Goal: Task Accomplishment & Management: Complete application form

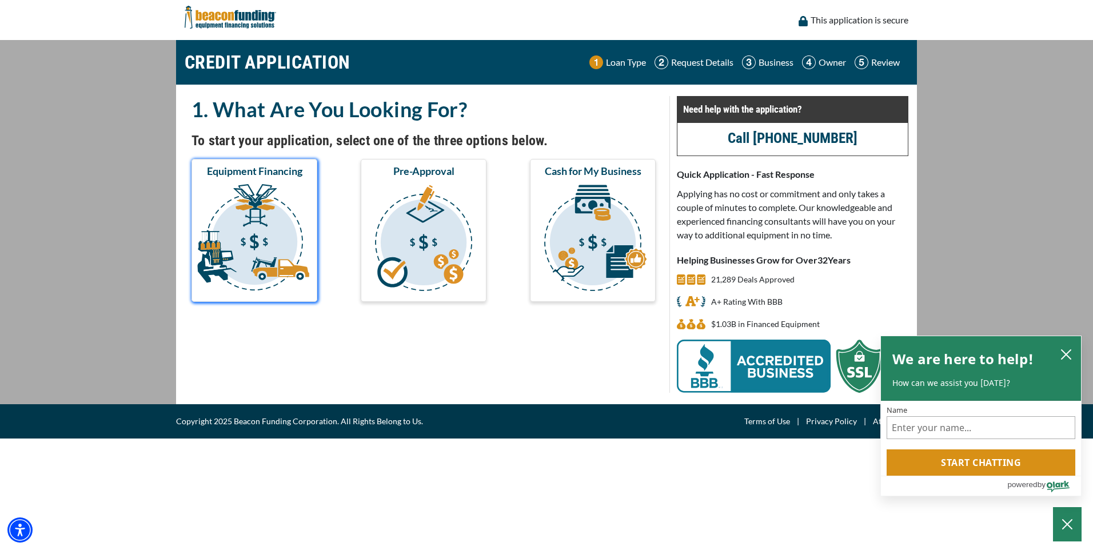
click at [271, 237] on img "submit" at bounding box center [254, 239] width 121 height 114
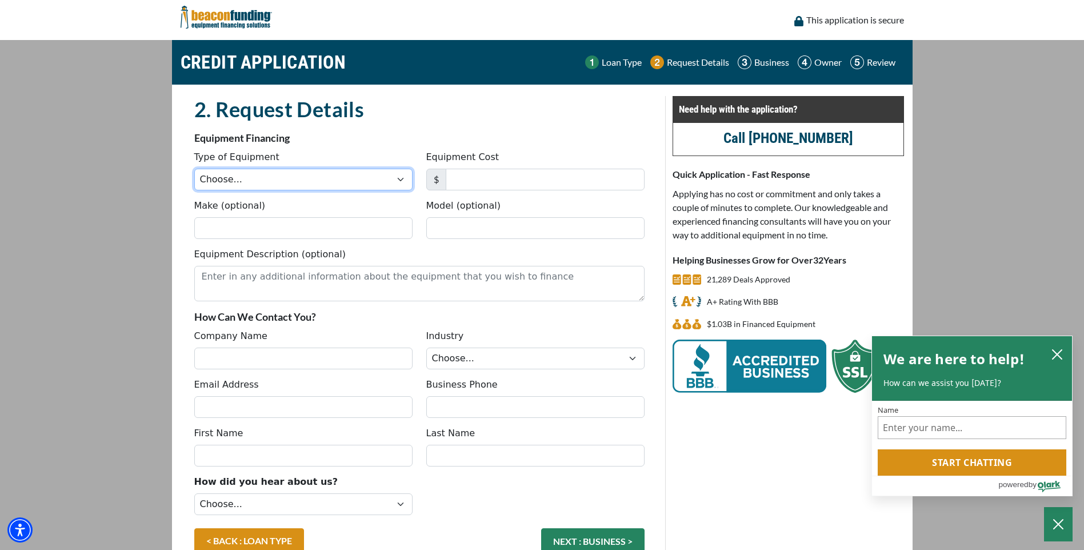
click at [398, 178] on select "Choose... Backhoe Boom/Bucket Truck Chipper Commercial Mower Crane DTG/DTF Prin…" at bounding box center [303, 180] width 218 height 22
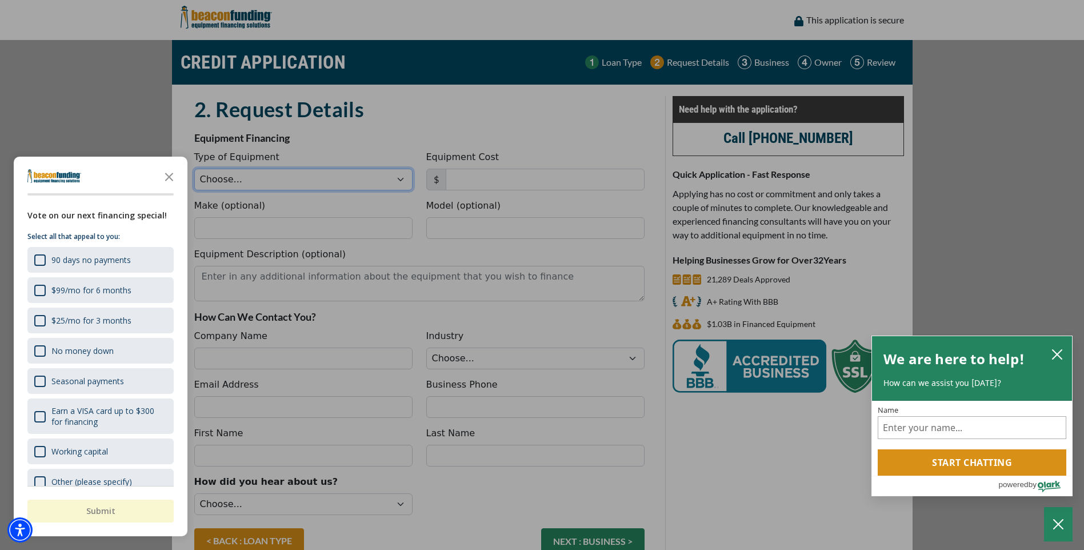
select select "5"
click at [194, 169] on select "Choose... Backhoe Boom/Bucket Truck Chipper Commercial Mower Crane DTG/DTF Prin…" at bounding box center [303, 180] width 218 height 22
click at [40, 350] on div "No money down" at bounding box center [39, 350] width 11 height 11
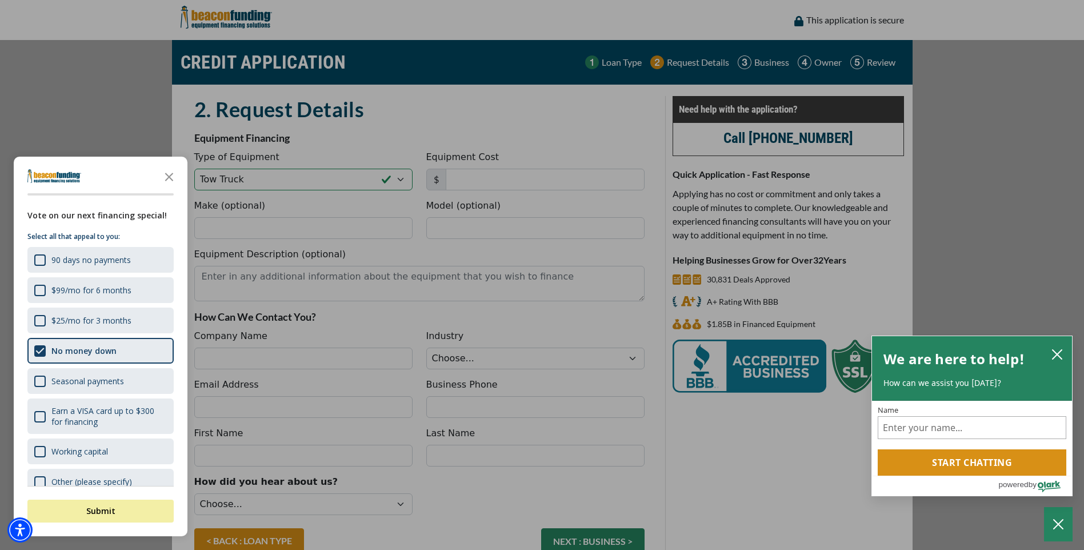
click at [498, 173] on div "button" at bounding box center [542, 275] width 1084 height 550
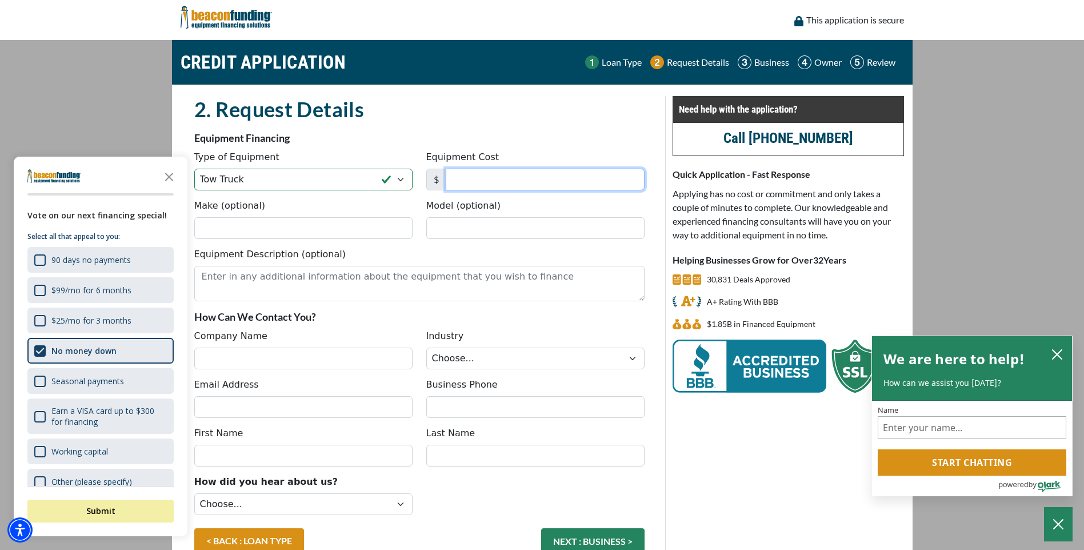
click at [497, 178] on input "Equipment Cost" at bounding box center [545, 180] width 199 height 22
type input "149,900"
click at [246, 235] on input "Make (optional)" at bounding box center [303, 228] width 218 height 22
type input "International"
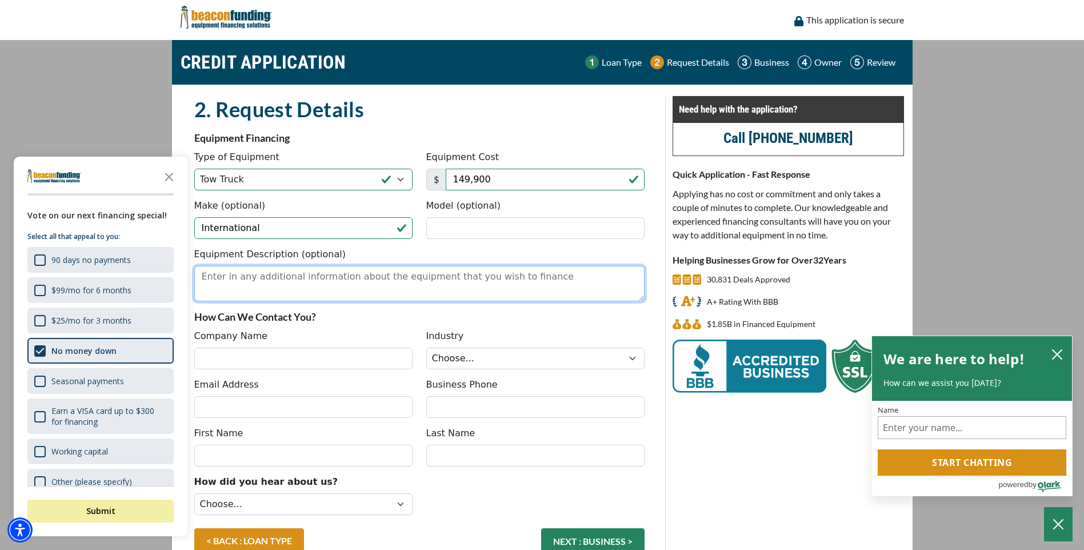
click at [269, 281] on textarea "Equipment Description (optional)" at bounding box center [419, 283] width 450 height 35
type textarea "Flatbed Tow Truck"
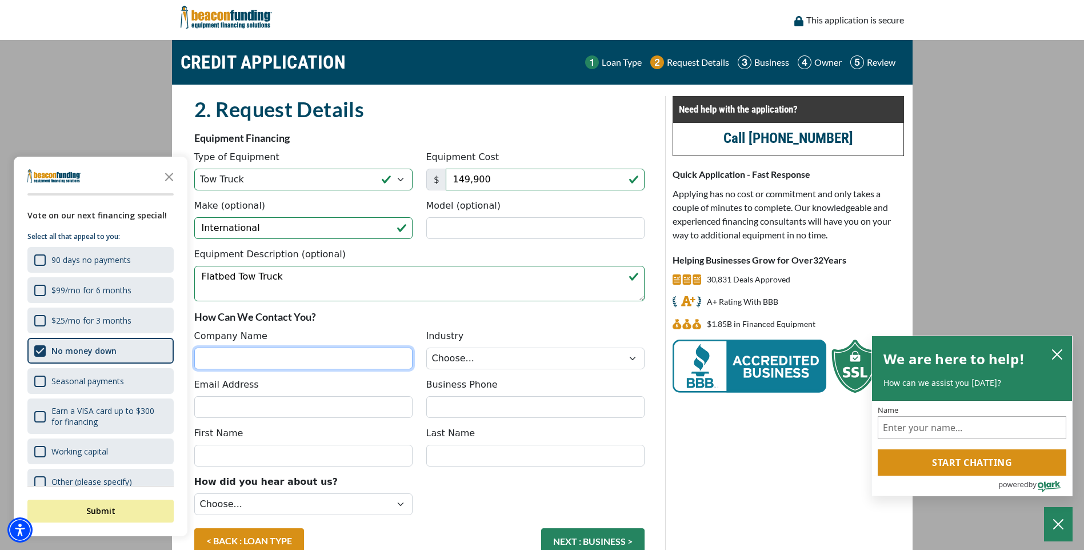
drag, startPoint x: 266, startPoint y: 356, endPoint x: 296, endPoint y: 364, distance: 31.5
click at [266, 356] on input "Company Name" at bounding box center [303, 359] width 218 height 22
type input "Mac's Towing, LLC"
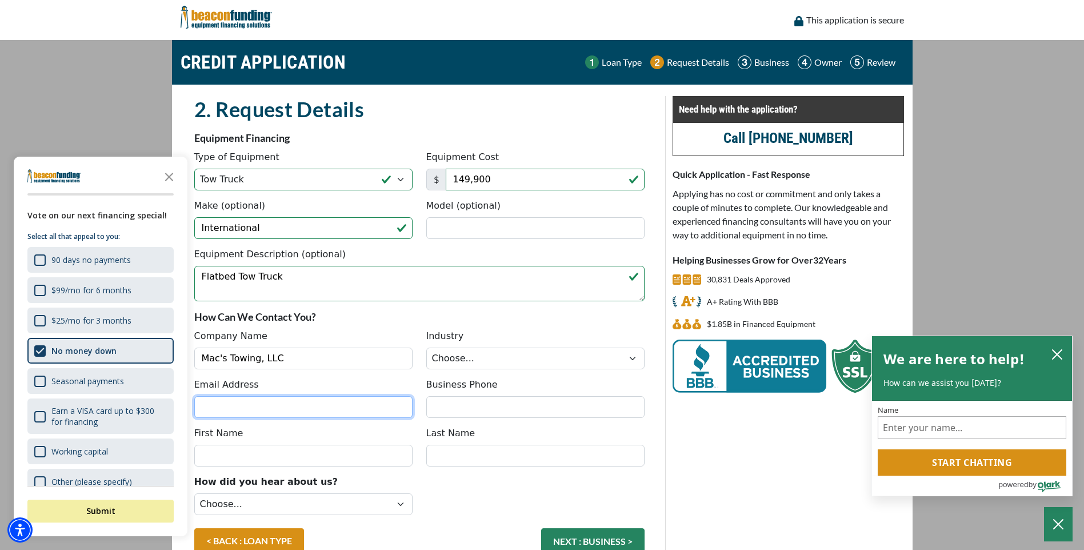
type input "keith@towmemac.com"
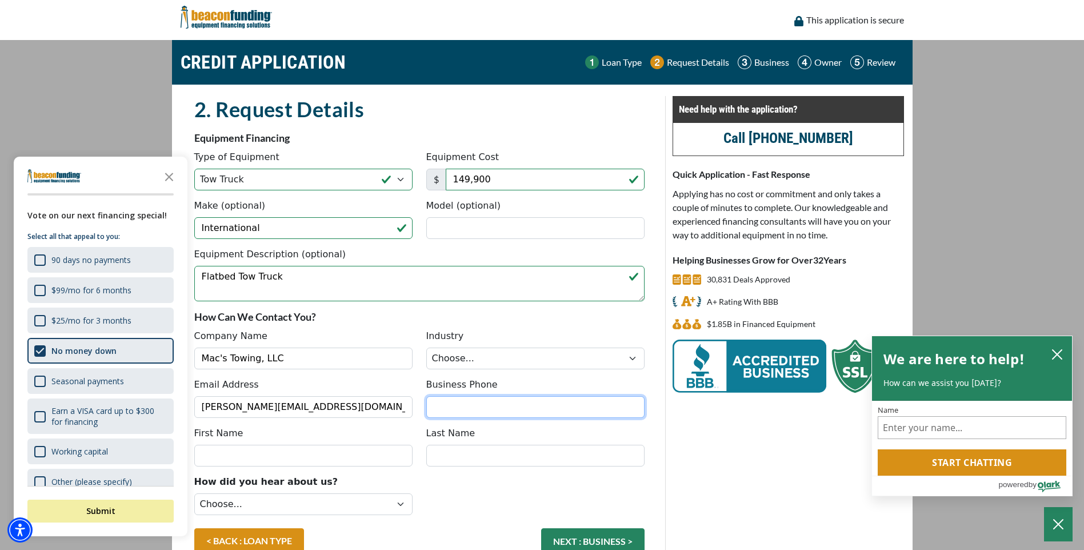
type input "9207402145"
type input "Keith"
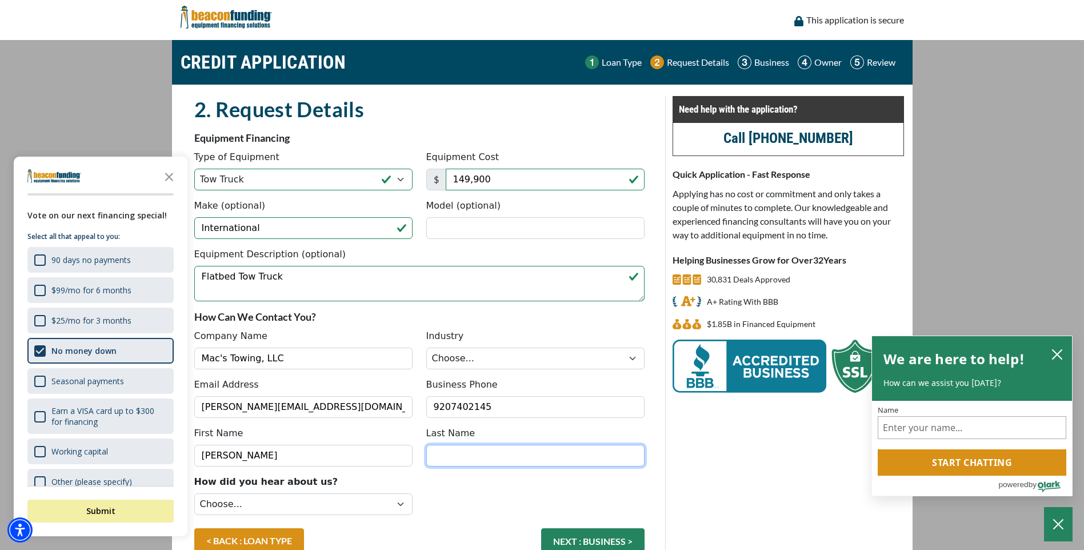
type input "Ristow"
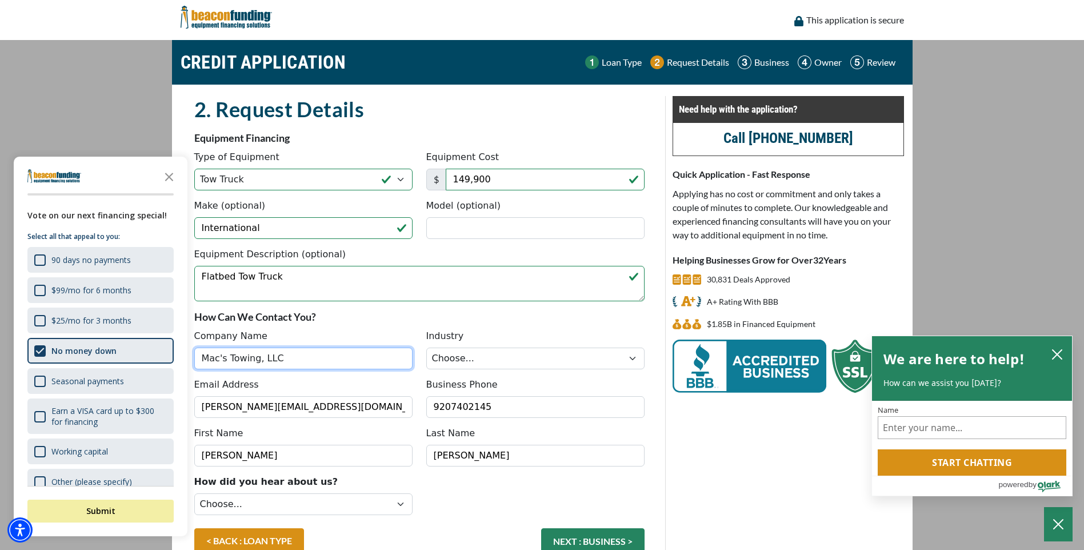
type input "(920) 740-2145"
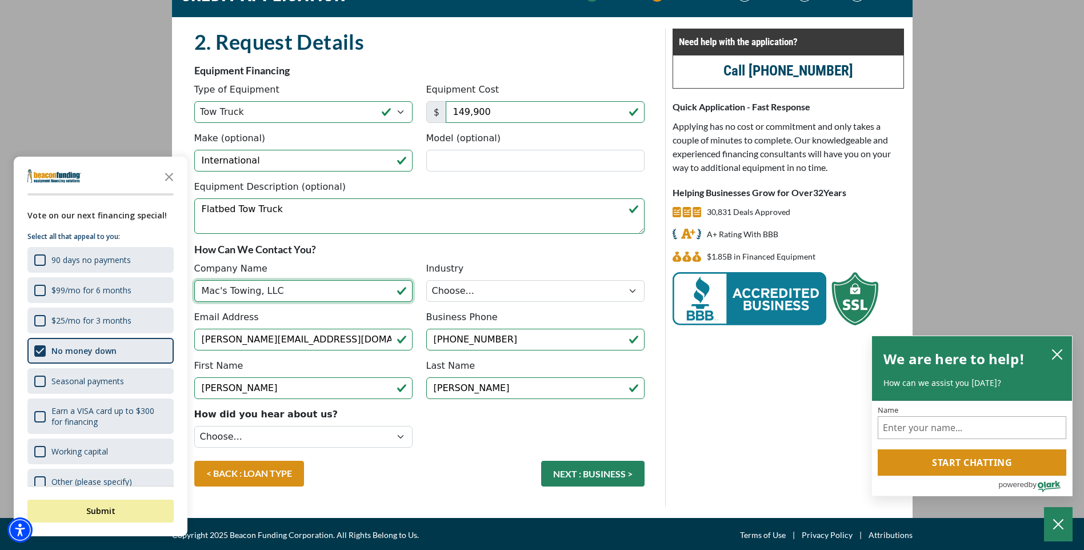
scroll to position [70, 0]
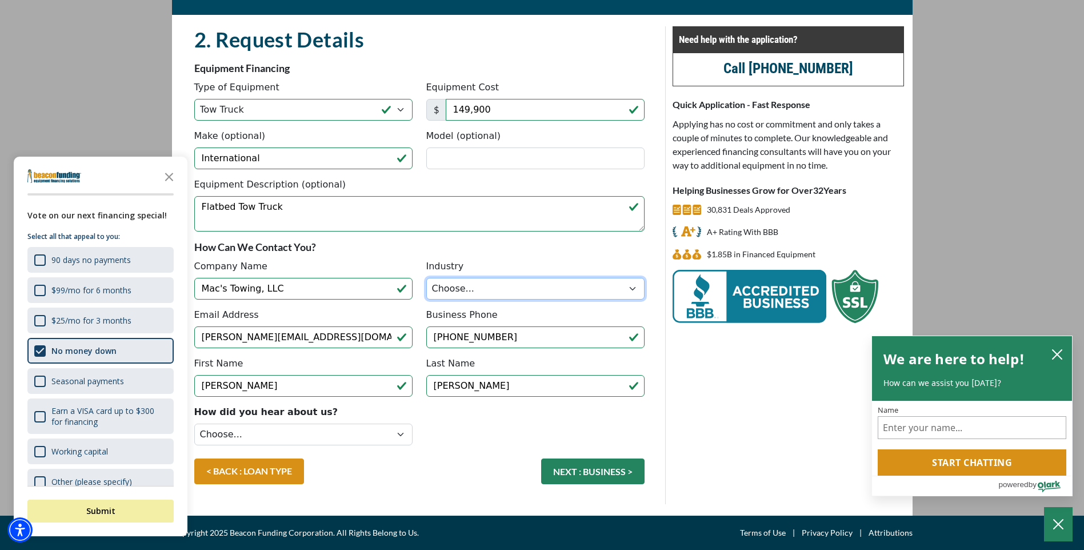
click at [632, 287] on select "Choose... Towing Landscape/Hardscape Decorated Apparel Septic Light Constructio…" at bounding box center [535, 289] width 218 height 22
select select "1"
click at [426, 278] on select "Choose... Towing Landscape/Hardscape Decorated Apparel Septic Light Constructio…" at bounding box center [535, 289] width 218 height 22
click at [582, 471] on button "NEXT : BUSINESS >" at bounding box center [592, 471] width 103 height 26
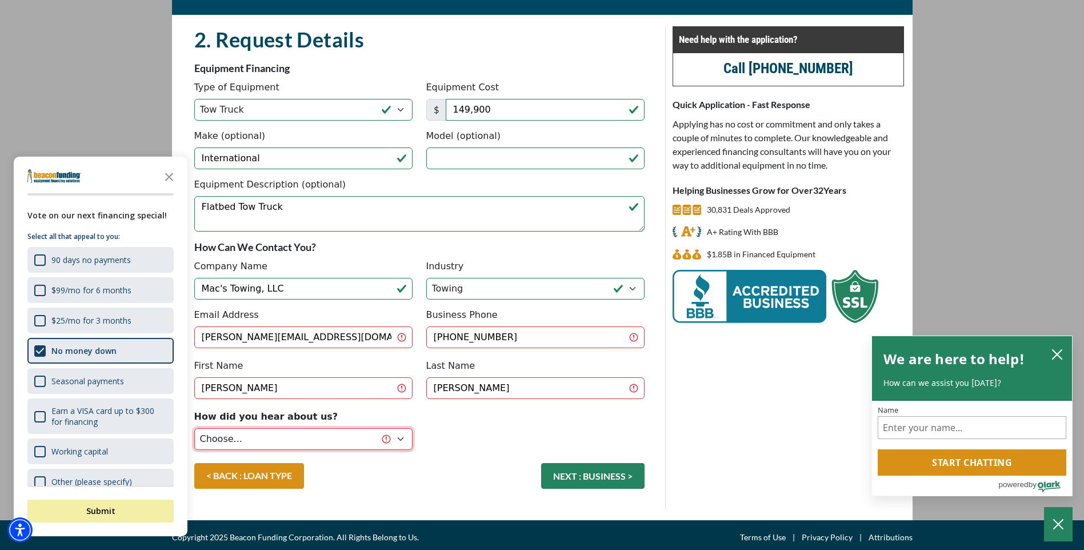
click at [401, 431] on select "Choose... Internet Search Vendor Referral Word of Mouth Client Referral Email E…" at bounding box center [303, 439] width 218 height 22
click at [401, 432] on select "Choose... Internet Search Vendor Referral Word of Mouth Client Referral Email E…" at bounding box center [303, 439] width 218 height 22
select select "9"
click at [194, 428] on select "Choose... Internet Search Vendor Referral Word of Mouth Client Referral Email E…" at bounding box center [303, 439] width 218 height 22
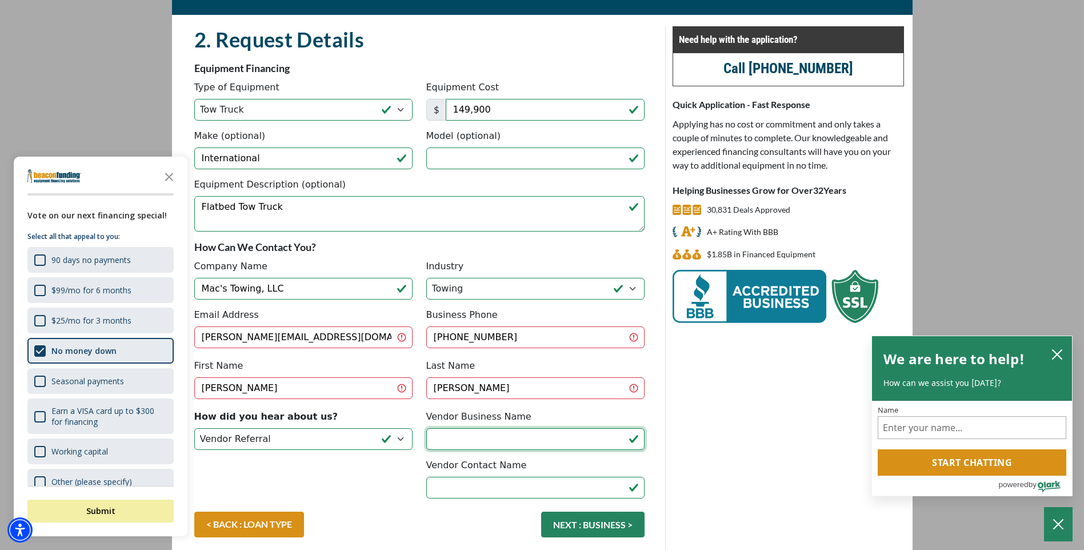
click at [533, 436] on input "Vendor Business Name" at bounding box center [535, 439] width 218 height 22
type input "Zips"
click at [513, 482] on input "Vendor Contact Name" at bounding box center [535, 488] width 218 height 22
type input "Danny"
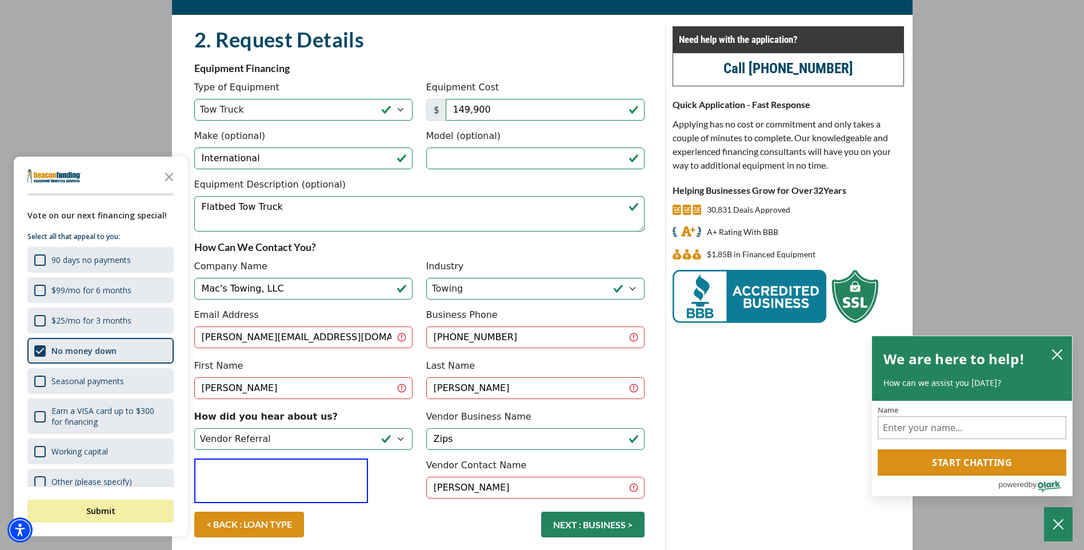
click at [590, 512] on button "NEXT : BUSINESS >" at bounding box center [592, 525] width 103 height 26
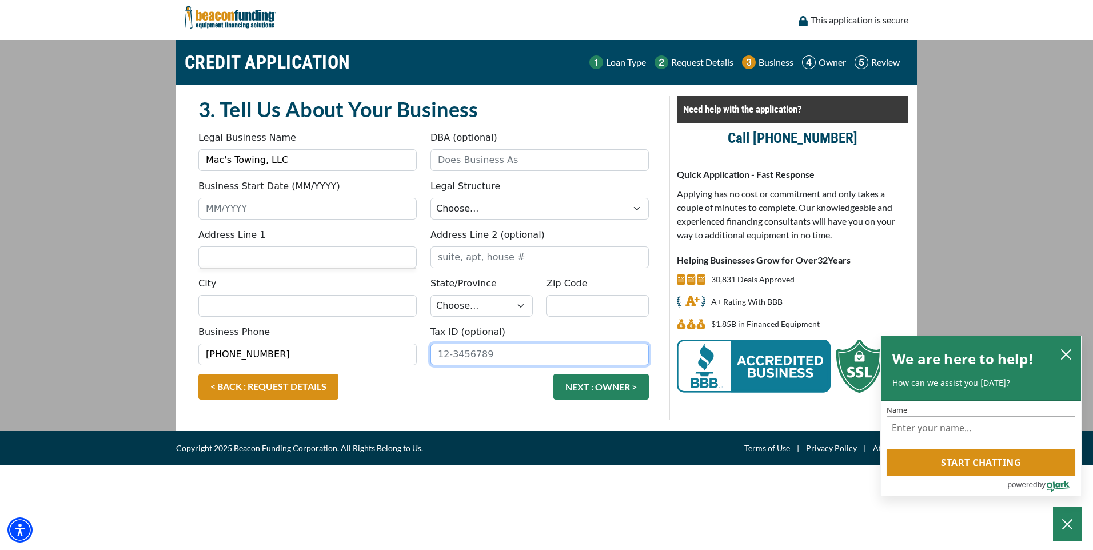
click at [488, 361] on input "Tax ID (optional)" at bounding box center [539, 355] width 218 height 22
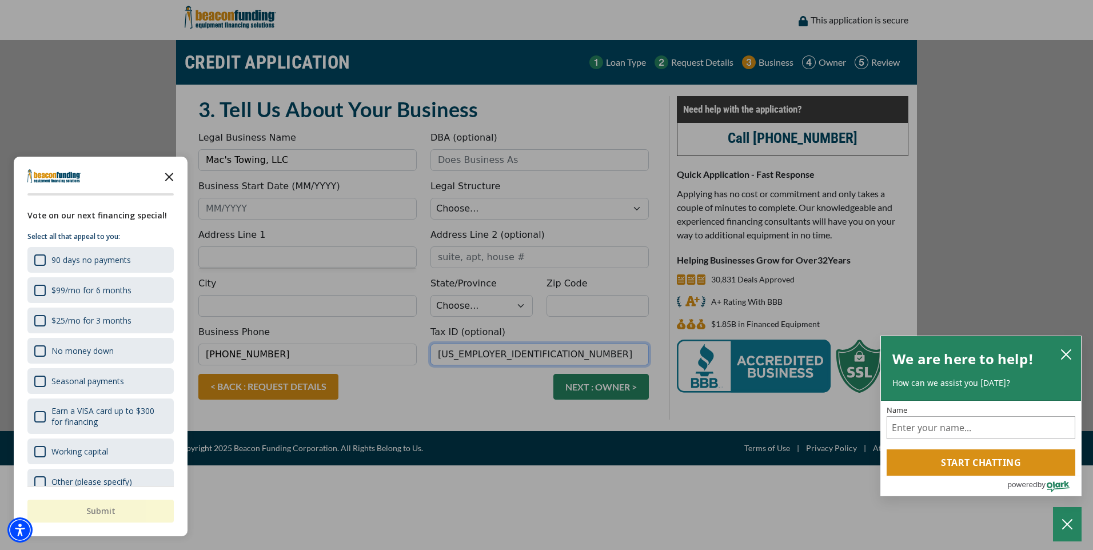
type input "82-2627376"
click at [169, 175] on icon "Close the survey" at bounding box center [169, 176] width 23 height 23
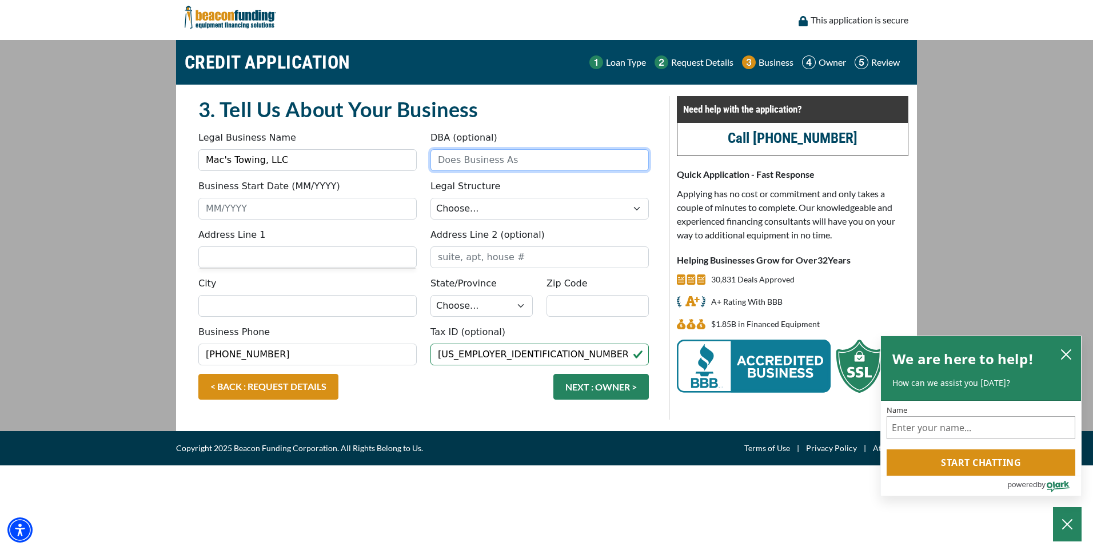
click at [507, 160] on input "DBA (optional)" at bounding box center [539, 160] width 218 height 22
type input "Bob's Towing"
click at [634, 209] on select "Choose... Corporation LLC LLP Municipality Non-Profit Partnership Proprietorship" at bounding box center [539, 209] width 218 height 22
select select "2"
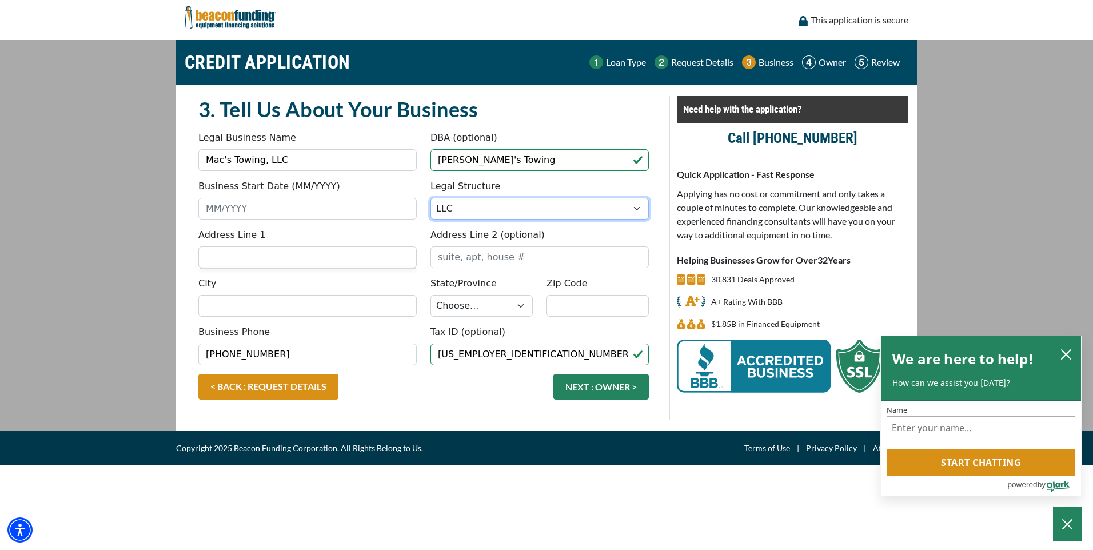
click at [430, 198] on select "Choose... Corporation LLC LLP Municipality Non-Profit Partnership Proprietorship" at bounding box center [539, 209] width 218 height 22
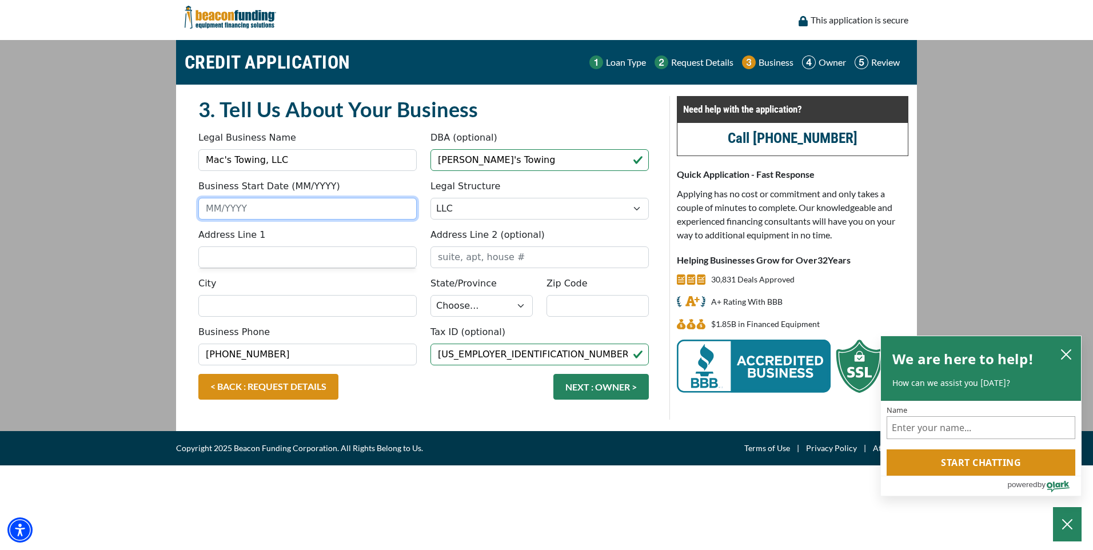
click at [297, 211] on input "Business Start Date (MM/YYYY)" at bounding box center [307, 209] width 218 height 22
type input "01/2018"
click at [265, 258] on input "Address Line 1" at bounding box center [307, 257] width 218 height 22
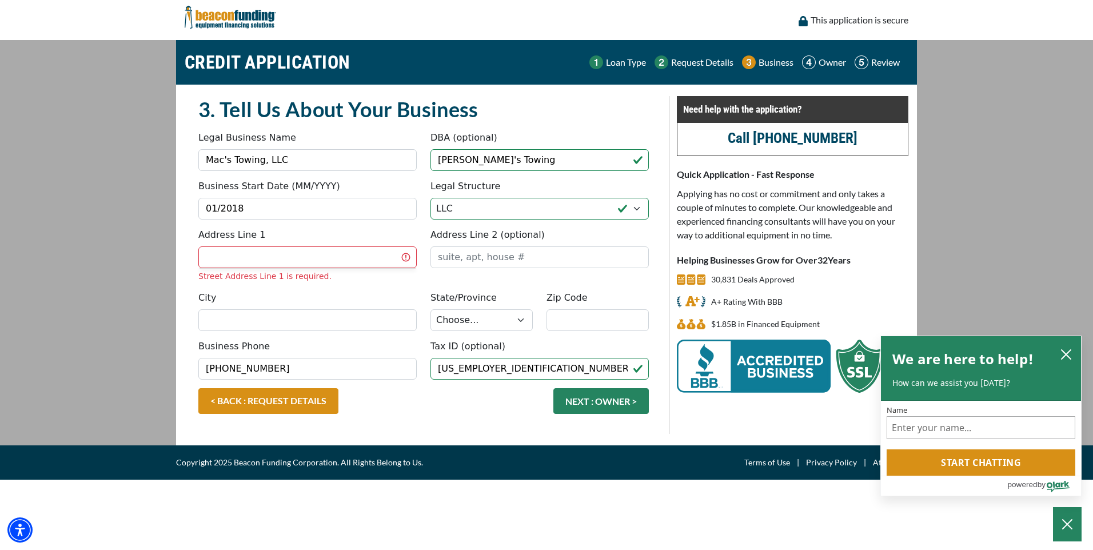
drag, startPoint x: 281, startPoint y: 269, endPoint x: 269, endPoint y: 261, distance: 14.4
click at [281, 269] on div "Address Line 1 Street Address Line 1 is required." at bounding box center [307, 255] width 232 height 54
click at [257, 257] on input "Address Line 1" at bounding box center [307, 257] width 218 height 22
type input "571 Marcella St"
type input "Kimberly"
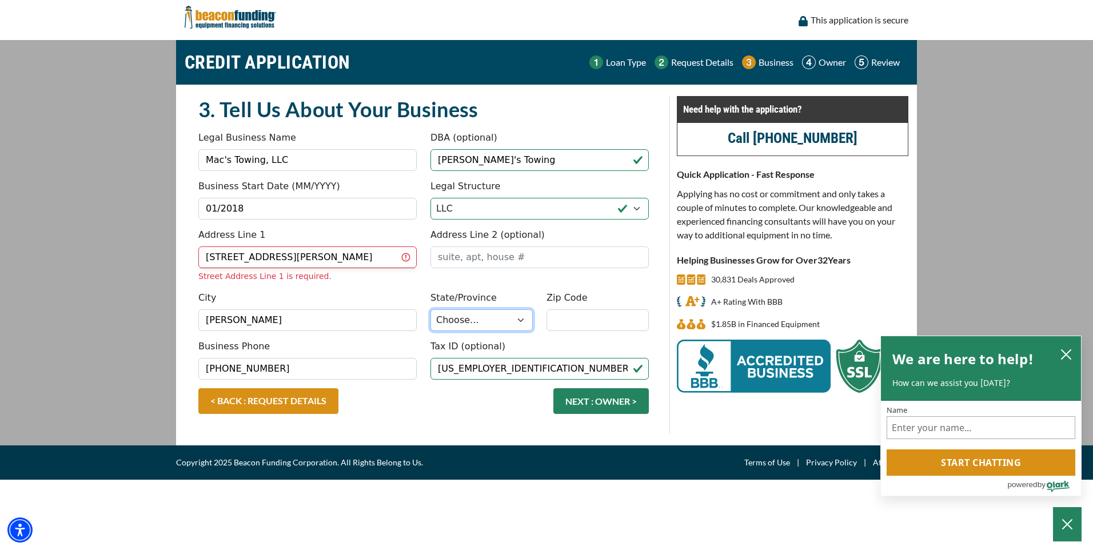
select select "51"
type input "54136"
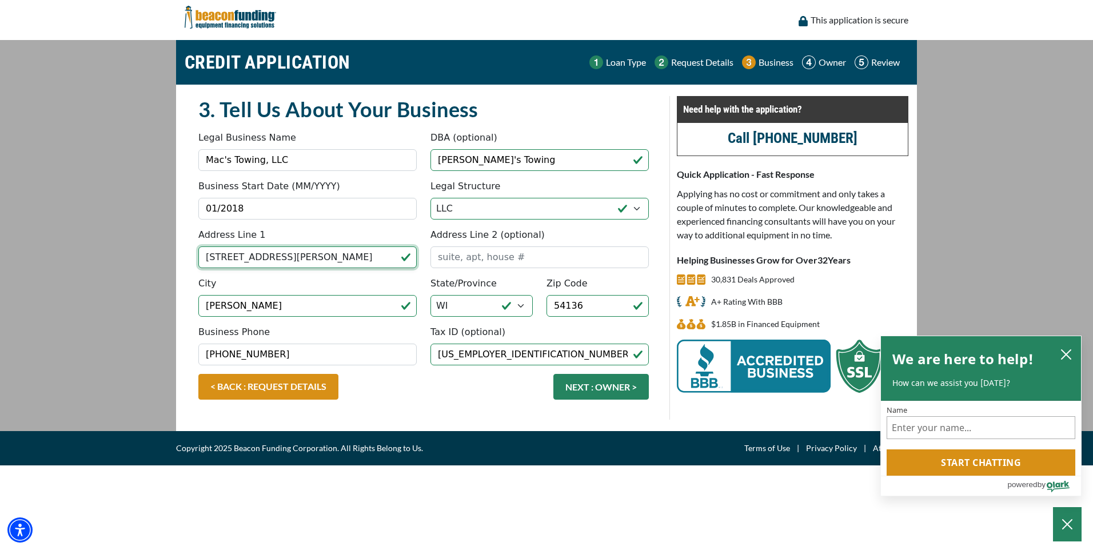
type input "W2735 [GEOGRAPHIC_DATA]"
click at [612, 392] on button "NEXT : OWNER >" at bounding box center [600, 387] width 95 height 26
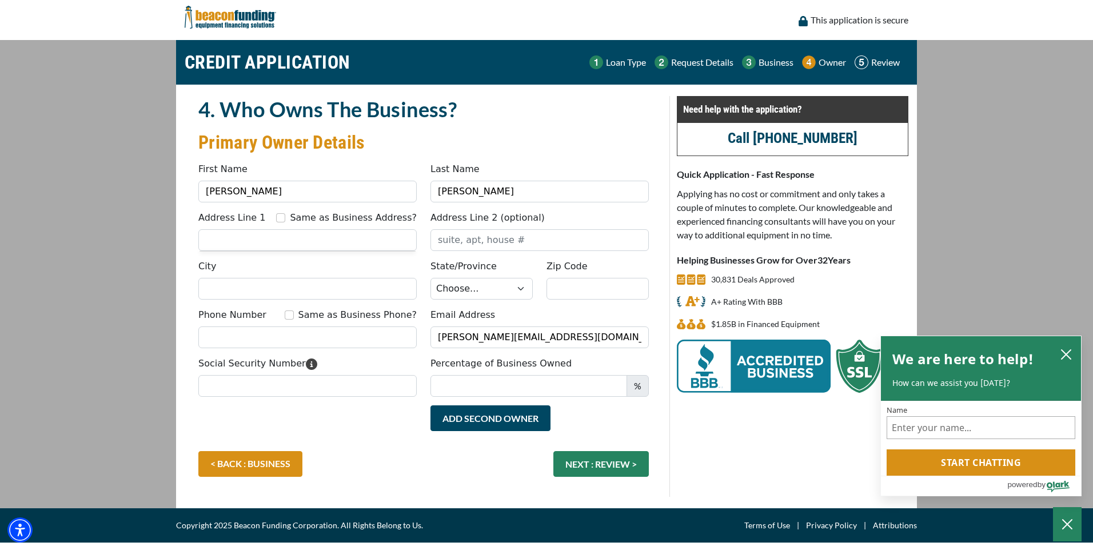
click at [339, 240] on input "Address Line 1" at bounding box center [307, 240] width 218 height 22
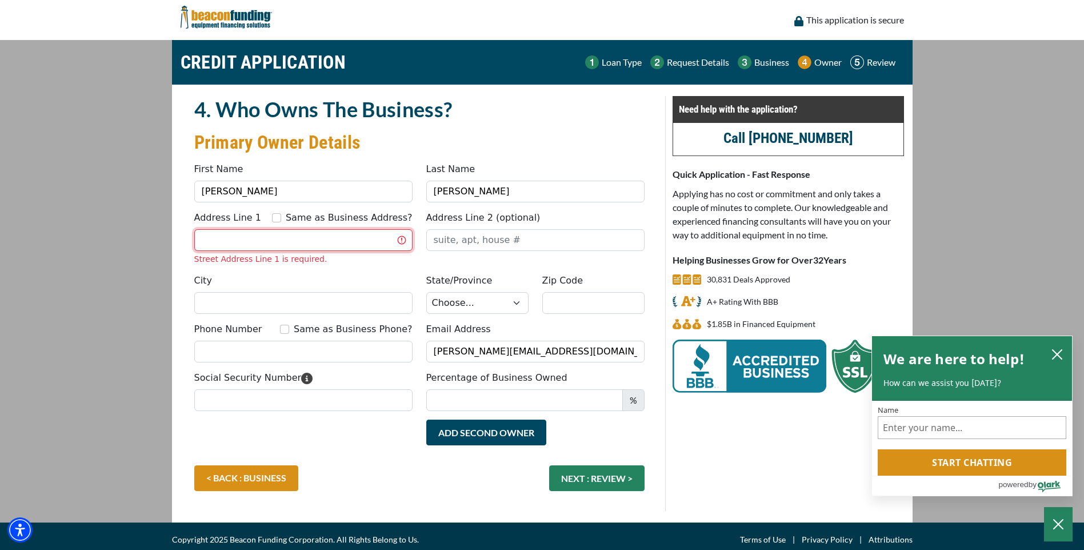
click at [227, 240] on input "Address Line 1" at bounding box center [303, 240] width 218 height 22
click at [253, 250] on input "Address Line 1" at bounding box center [303, 240] width 218 height 22
type input "W2735 [GEOGRAPHIC_DATA]"
type input "APPLETON"
select select "51"
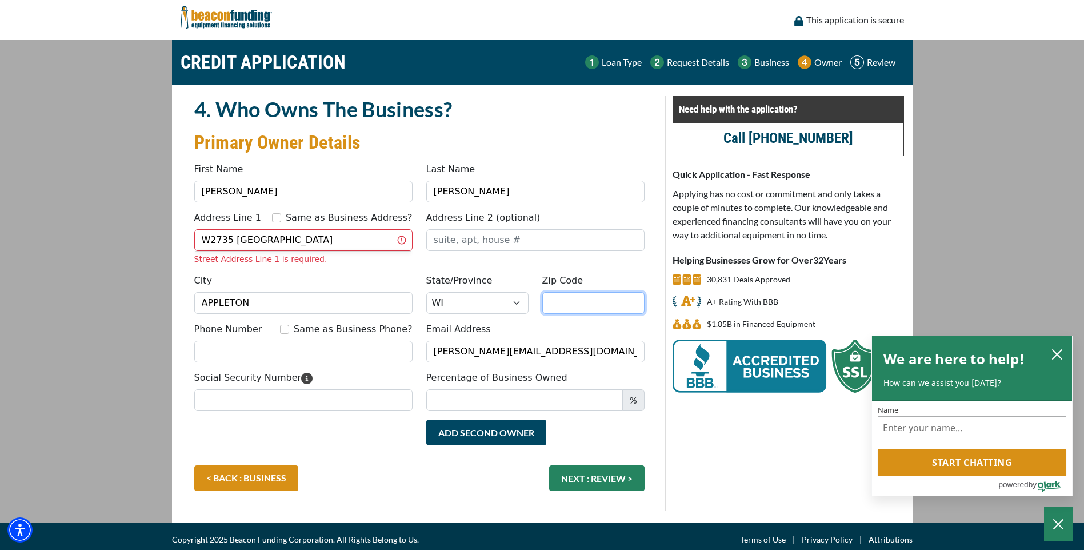
type input "54915"
type input "9207402145"
type input "Mac"
type input "[PHONE_NUMBER]"
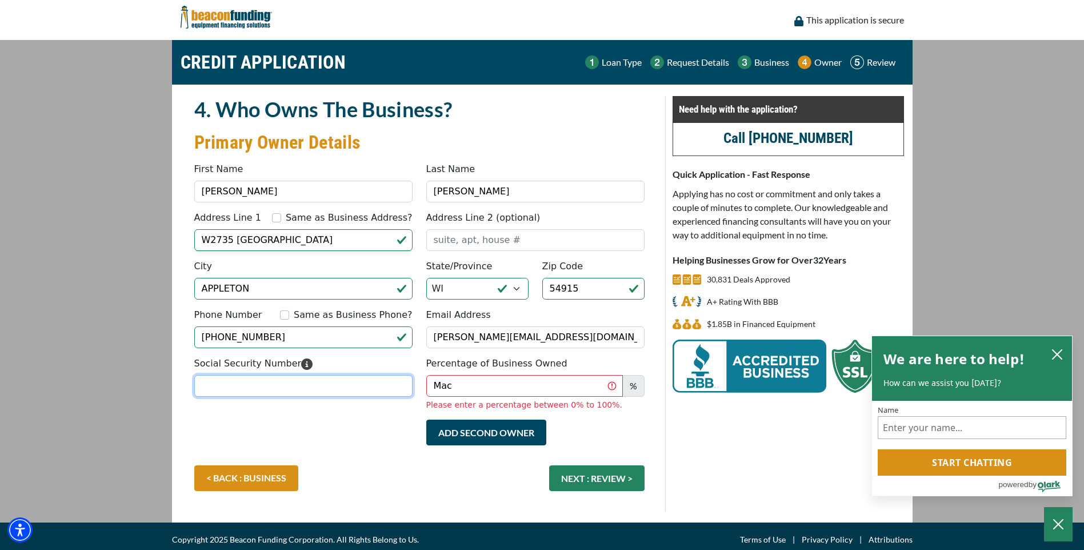
click at [356, 395] on input "Social Security Number" at bounding box center [303, 386] width 218 height 22
type input "390-86-6979"
drag, startPoint x: 473, startPoint y: 390, endPoint x: 392, endPoint y: 389, distance: 81.2
click at [393, 389] on div "Social Security Number 390-86-6979 Percentage of Business Owned Mac % Please en…" at bounding box center [419, 388] width 464 height 63
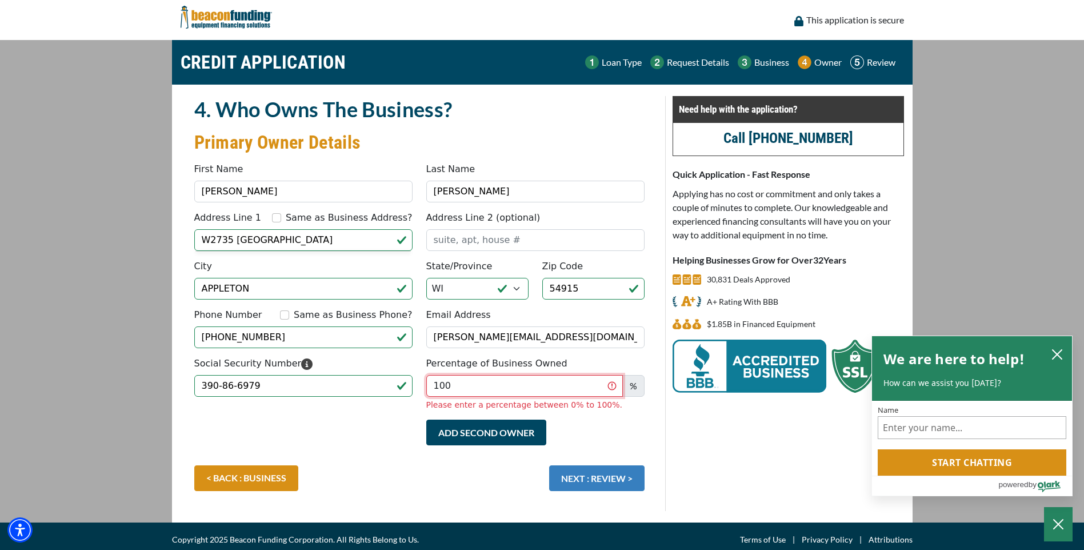
type input "100"
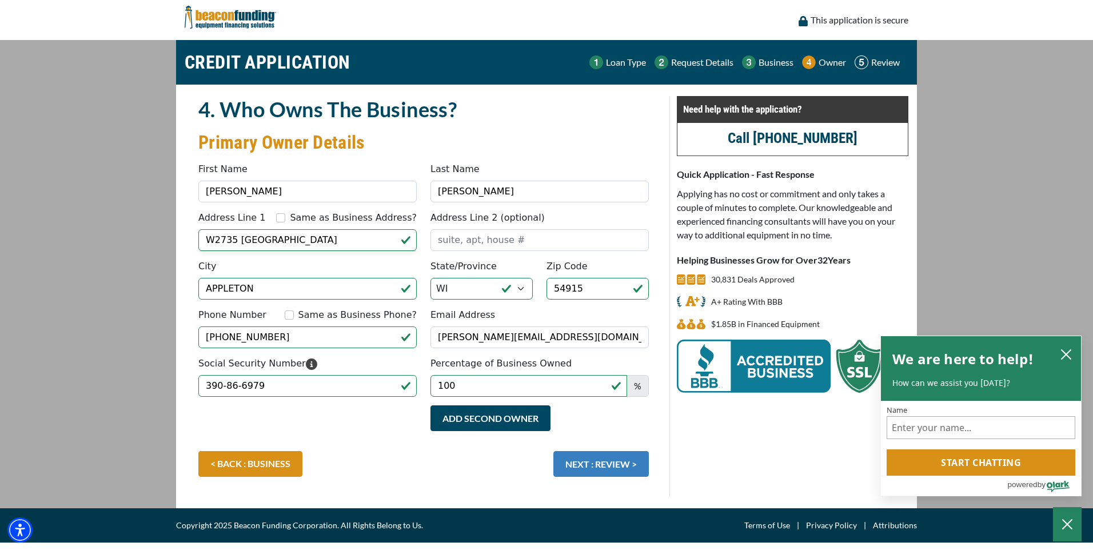
click at [594, 478] on div "< BACK : BUSINESS NEXT : REVIEW >" at bounding box center [423, 469] width 464 height 37
click at [601, 461] on button "NEXT : REVIEW >" at bounding box center [600, 464] width 95 height 26
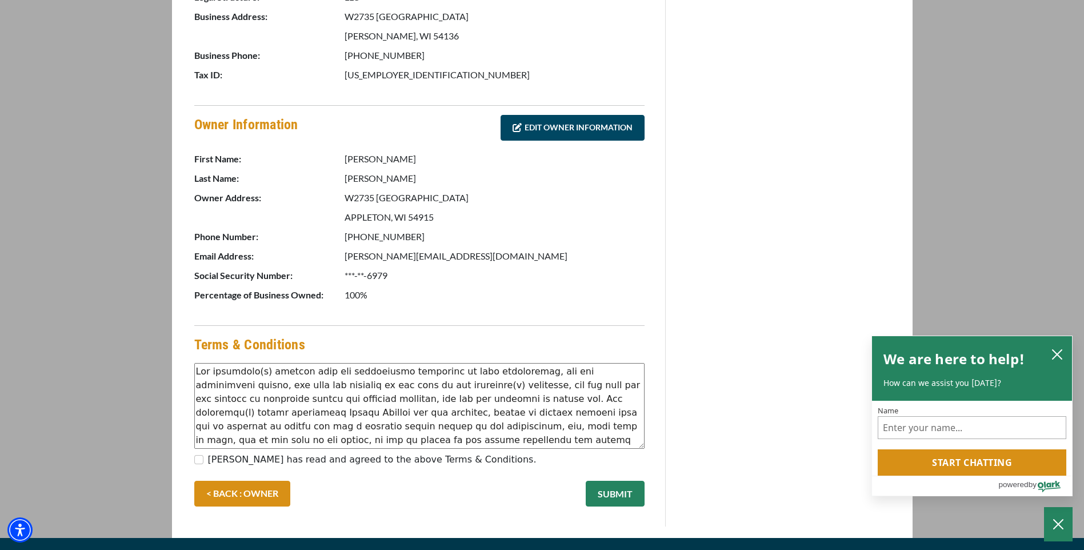
scroll to position [457, 0]
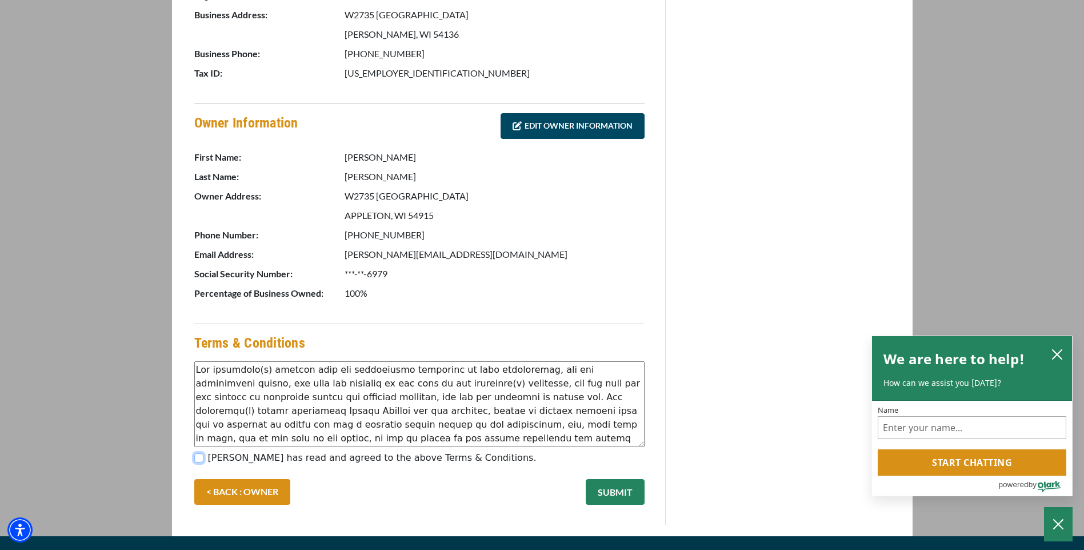
click at [202, 456] on input "[PERSON_NAME] has read and agreed to the above Terms & Conditions." at bounding box center [198, 457] width 9 height 9
checkbox input "true"
click at [618, 492] on button "SUBMIT" at bounding box center [615, 492] width 59 height 26
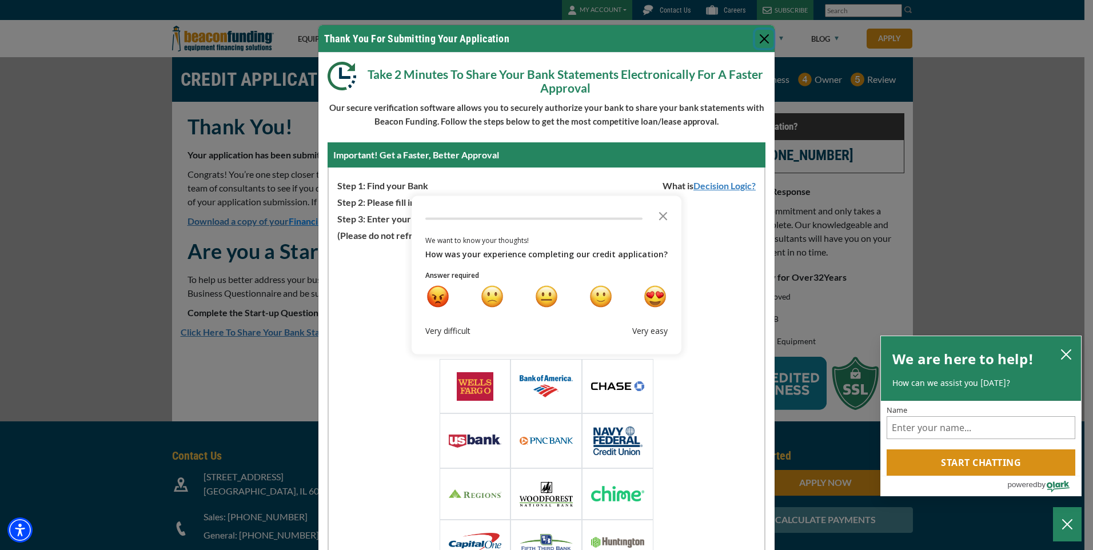
click at [758, 38] on button "Close" at bounding box center [764, 39] width 18 height 18
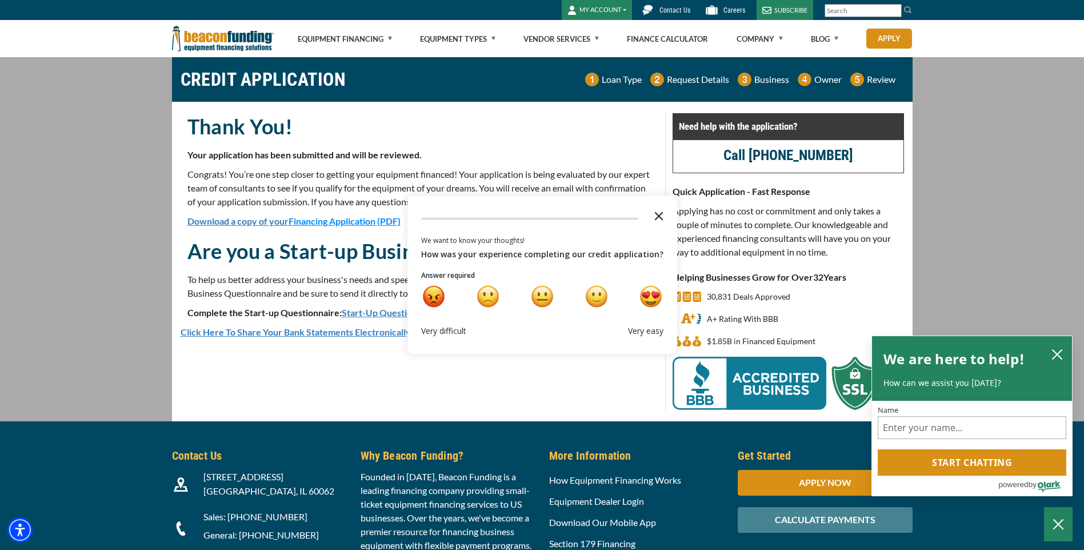
click at [655, 214] on polygon "Close the survey" at bounding box center [658, 216] width 9 height 9
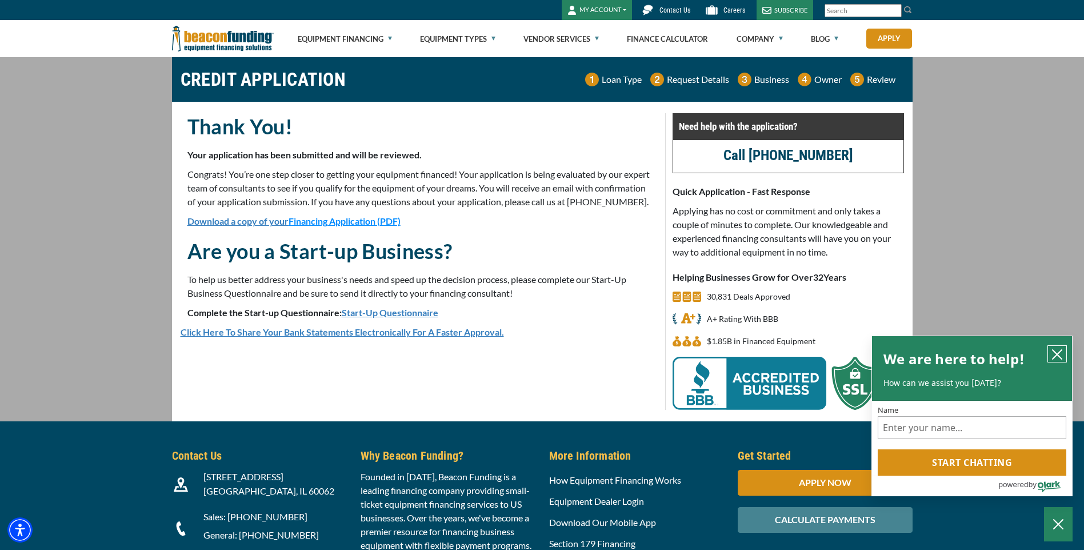
click at [1059, 356] on icon "close chatbox" at bounding box center [1057, 354] width 11 height 11
